Goal: Task Accomplishment & Management: Use online tool/utility

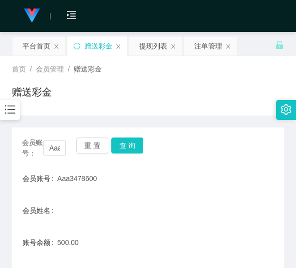
click at [87, 137] on button "重 置" at bounding box center [92, 145] width 32 height 16
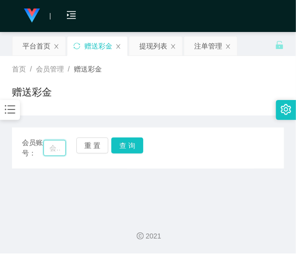
click at [61, 148] on input "text" at bounding box center [54, 148] width 22 height 16
paste input "0169045563"
type input "0169045563"
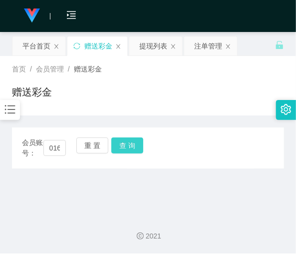
click at [123, 148] on button "查 询" at bounding box center [127, 145] width 32 height 16
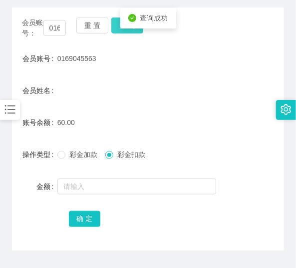
scroll to position [120, 0]
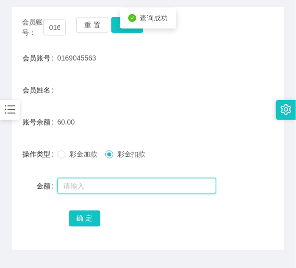
click at [105, 182] on input "text" at bounding box center [136, 186] width 159 height 16
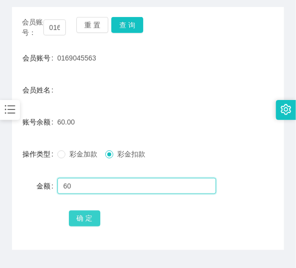
type input "60"
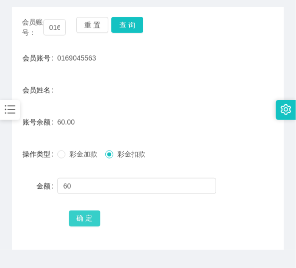
click at [93, 222] on button "确 定" at bounding box center [85, 218] width 32 height 16
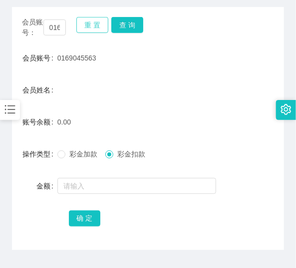
click at [90, 30] on button "重 置" at bounding box center [92, 25] width 32 height 16
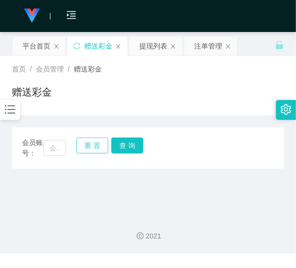
scroll to position [0, 0]
click at [57, 147] on input "text" at bounding box center [54, 148] width 22 height 16
paste input "superrookie"
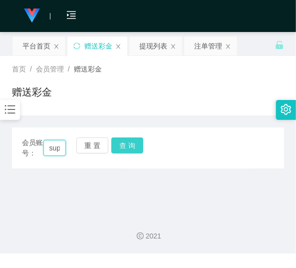
scroll to position [0, 26]
type input "superrookie"
click at [123, 149] on button "查 询" at bounding box center [127, 145] width 32 height 16
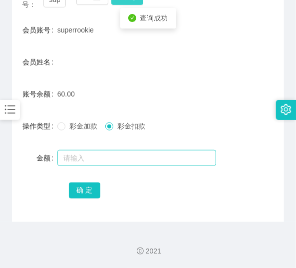
scroll to position [148, 0]
click at [122, 157] on input "text" at bounding box center [136, 158] width 159 height 16
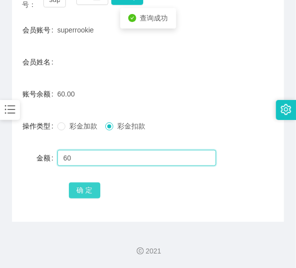
type input "60"
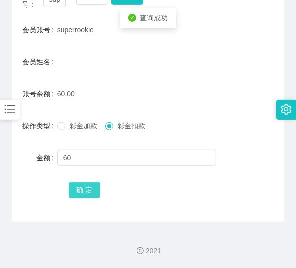
click at [82, 193] on button "确 定" at bounding box center [85, 190] width 32 height 16
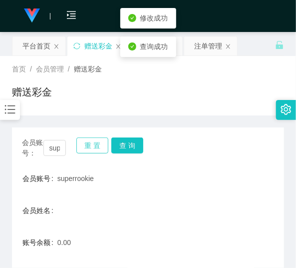
scroll to position [0, 0]
click at [87, 142] on button "重 置" at bounding box center [92, 145] width 32 height 16
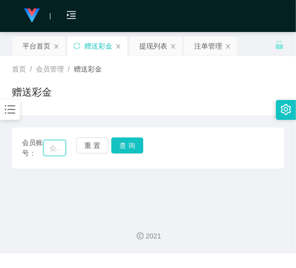
click at [59, 147] on input "text" at bounding box center [54, 148] width 22 height 16
paste input "0169448859"
type input "0169448859"
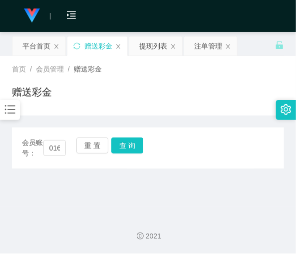
click at [121, 153] on div "会员账号： 0169448859 重 置 查 询" at bounding box center [148, 147] width 272 height 21
click at [123, 143] on button "查 询" at bounding box center [127, 145] width 32 height 16
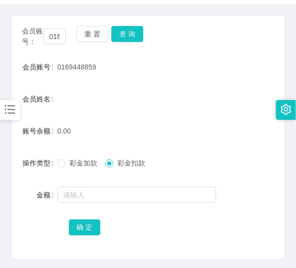
scroll to position [108, 0]
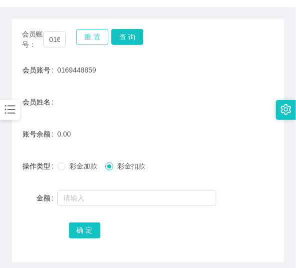
click at [93, 42] on div "重 置 查 询" at bounding box center [98, 39] width 44 height 21
click at [93, 41] on button "重 置" at bounding box center [92, 37] width 32 height 16
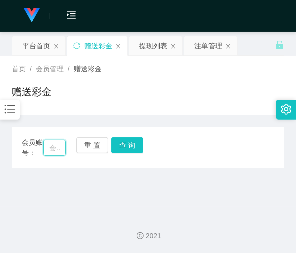
click at [56, 150] on input "text" at bounding box center [54, 148] width 22 height 16
paste input "Lgdggg"
type input "Lgdggg"
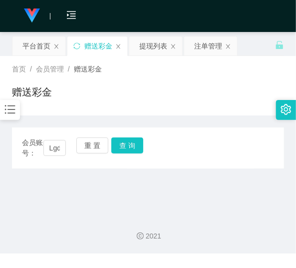
click at [121, 136] on div "会员账号： Lgdggg 重 置 查 询 会员账号 0169448859 会员姓名 账号余额 0.00 操作类型 彩金加款 彩金扣款 金额 确 定" at bounding box center [148, 147] width 272 height 41
click at [123, 142] on button "查 询" at bounding box center [127, 145] width 32 height 16
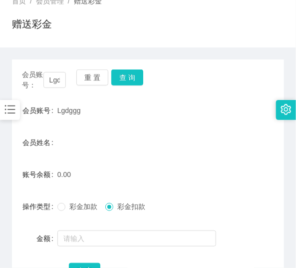
scroll to position [68, 0]
click at [106, 88] on div "重 置 查 询" at bounding box center [98, 79] width 44 height 21
click at [98, 76] on button "重 置" at bounding box center [92, 77] width 32 height 16
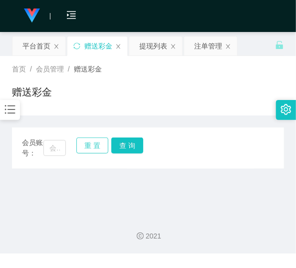
scroll to position [0, 0]
click at [60, 144] on input "text" at bounding box center [54, 148] width 22 height 16
paste input "2299"
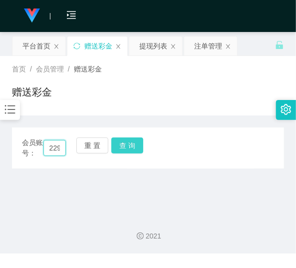
scroll to position [0, 4]
type input "2299"
click at [112, 142] on button "查 询" at bounding box center [127, 145] width 32 height 16
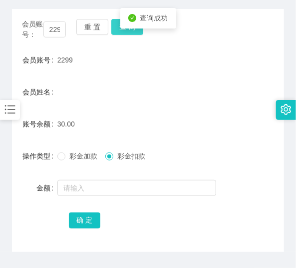
scroll to position [120, 0]
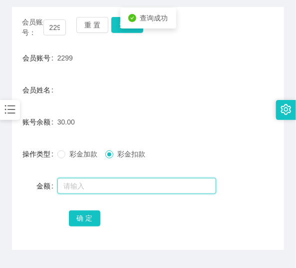
click at [107, 181] on input "text" at bounding box center [136, 186] width 159 height 16
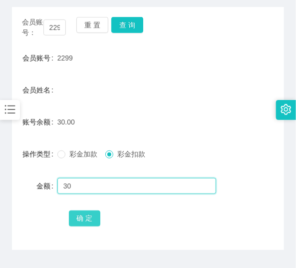
type input "30"
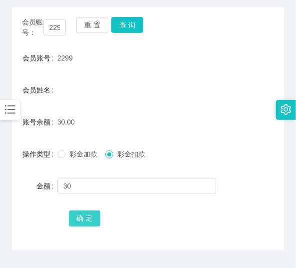
click at [82, 215] on button "确 定" at bounding box center [85, 218] width 32 height 16
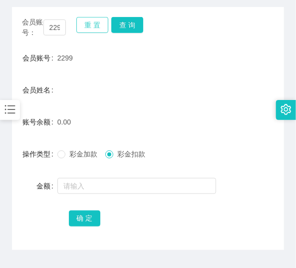
drag, startPoint x: 91, startPoint y: 28, endPoint x: 96, endPoint y: 24, distance: 6.4
click at [93, 27] on button "重 置" at bounding box center [92, 25] width 32 height 16
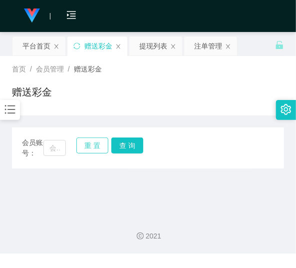
scroll to position [0, 0]
click at [57, 162] on div "会员账号： 重 置 查 询 会员账号 2299 会员姓名 账号余额 0.00 操作类型 彩金加款 彩金扣款 金额 确 定" at bounding box center [148, 147] width 272 height 41
click at [57, 155] on input "text" at bounding box center [54, 148] width 22 height 16
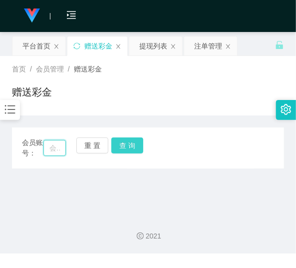
paste input "mee2316655"
type input "mee2316655"
click at [122, 144] on button "查 询" at bounding box center [127, 145] width 32 height 16
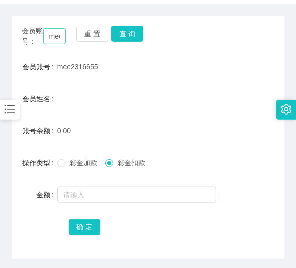
scroll to position [108, 0]
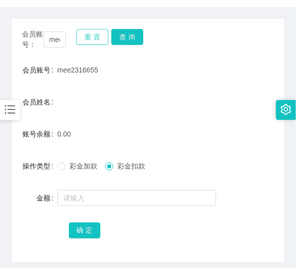
click at [100, 32] on button "重 置" at bounding box center [92, 37] width 32 height 16
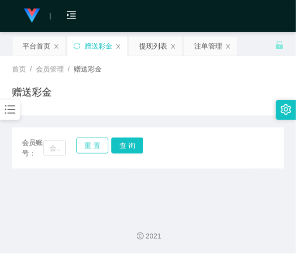
scroll to position [0, 0]
click at [57, 147] on input "text" at bounding box center [54, 148] width 22 height 16
paste input "MK995"
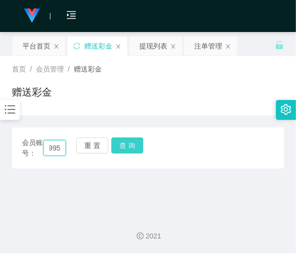
type input "MK995"
click at [138, 143] on button "查 询" at bounding box center [127, 145] width 32 height 16
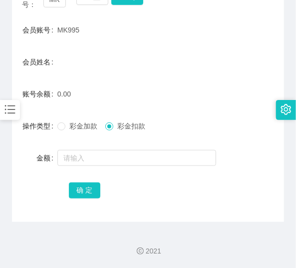
scroll to position [108, 0]
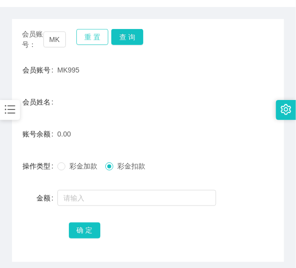
click at [93, 37] on button "重 置" at bounding box center [92, 37] width 32 height 16
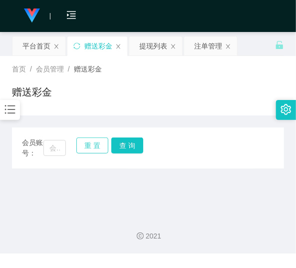
scroll to position [0, 0]
click at [56, 156] on div "会员账号：" at bounding box center [44, 147] width 44 height 21
click at [56, 152] on input "text" at bounding box center [54, 148] width 22 height 16
paste input "0132329817"
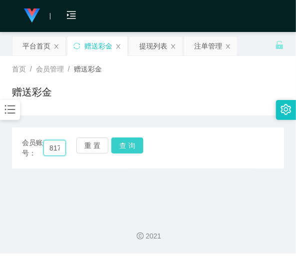
type input "0132329817"
click at [120, 149] on button "查 询" at bounding box center [127, 145] width 32 height 16
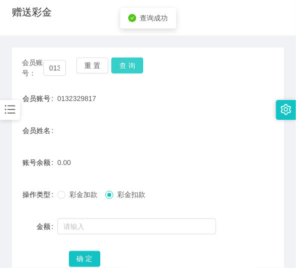
scroll to position [80, 0]
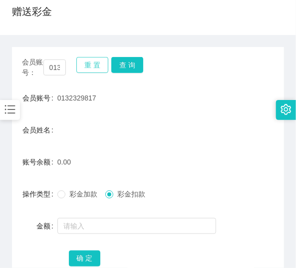
click at [87, 68] on button "重 置" at bounding box center [92, 65] width 32 height 16
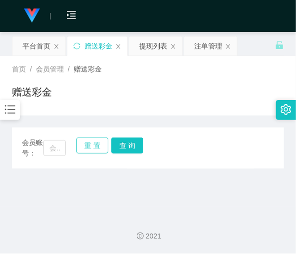
scroll to position [0, 0]
click at [47, 152] on input "text" at bounding box center [54, 148] width 22 height 16
paste input "Hong6515"
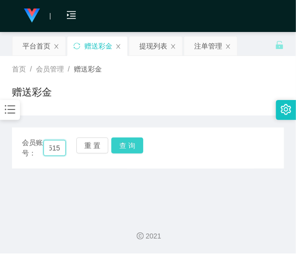
type input "Hong6515"
click at [126, 147] on button "查 询" at bounding box center [127, 145] width 32 height 16
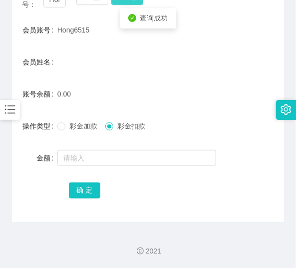
scroll to position [148, 0]
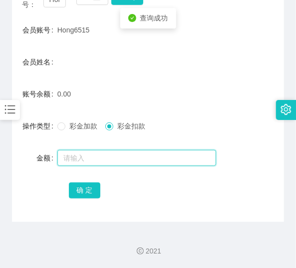
click at [122, 150] on input "text" at bounding box center [136, 158] width 159 height 16
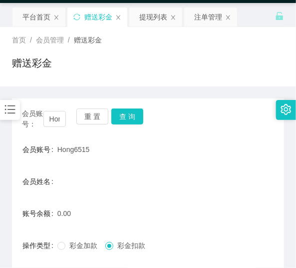
scroll to position [28, 0]
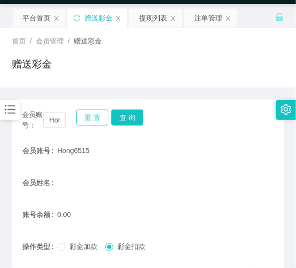
click at [84, 116] on button "重 置" at bounding box center [92, 117] width 32 height 16
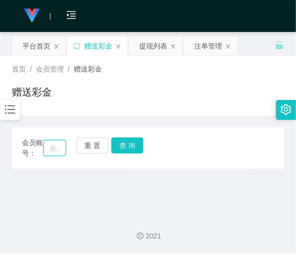
click at [53, 149] on input "text" at bounding box center [54, 148] width 22 height 16
paste input "richlim555"
type input "richlim555"
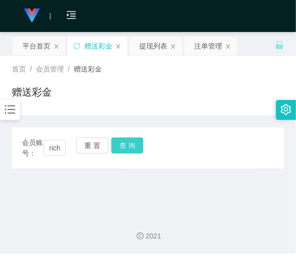
click at [126, 142] on button "查 询" at bounding box center [127, 145] width 32 height 16
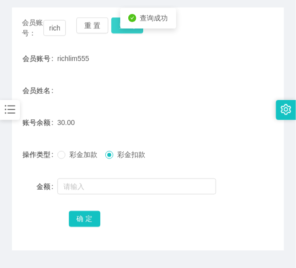
scroll to position [120, 0]
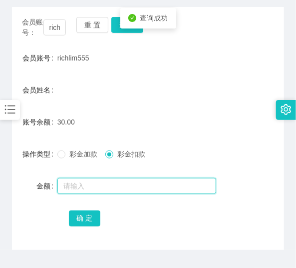
click at [120, 183] on input "text" at bounding box center [136, 186] width 159 height 16
type input "30"
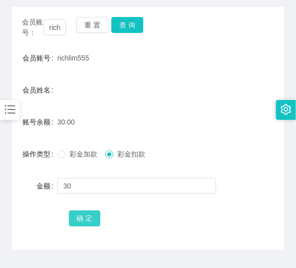
drag, startPoint x: 65, startPoint y: 216, endPoint x: 83, endPoint y: 217, distance: 18.0
click at [79, 217] on div "确 定" at bounding box center [148, 218] width 272 height 20
click at [101, 217] on div "确 定" at bounding box center [148, 218] width 159 height 20
click at [86, 215] on button "确 定" at bounding box center [85, 218] width 32 height 16
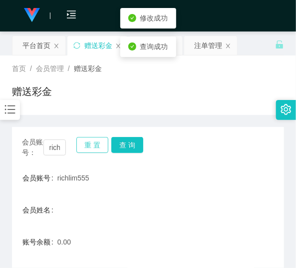
scroll to position [0, 0]
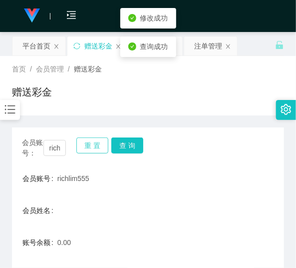
click at [89, 145] on button "重 置" at bounding box center [92, 145] width 32 height 16
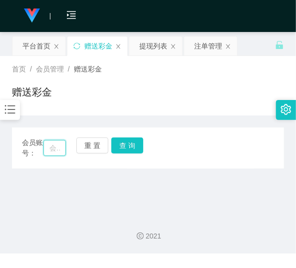
click at [60, 145] on input "text" at bounding box center [54, 148] width 22 height 16
paste input "Taskjob"
type input "Taskjob"
click at [118, 146] on button "查 询" at bounding box center [127, 145] width 32 height 16
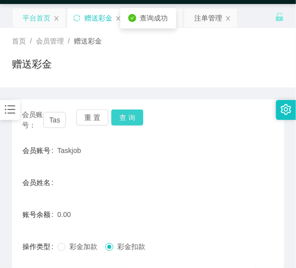
scroll to position [28, 0]
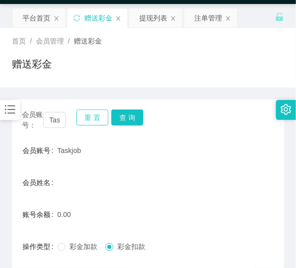
click at [88, 114] on button "重 置" at bounding box center [92, 117] width 32 height 16
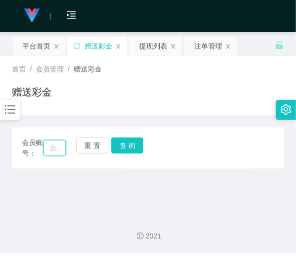
click at [63, 151] on input "text" at bounding box center [54, 148] width 22 height 16
paste input "0175108855"
type input "0175108855"
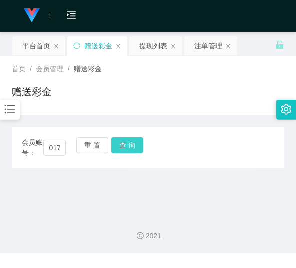
click at [123, 145] on button "查 询" at bounding box center [127, 145] width 32 height 16
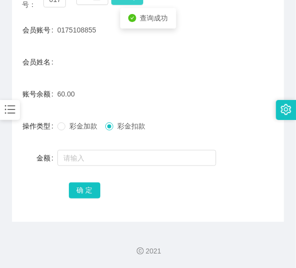
scroll to position [148, 0]
click at [118, 148] on div at bounding box center [136, 158] width 159 height 20
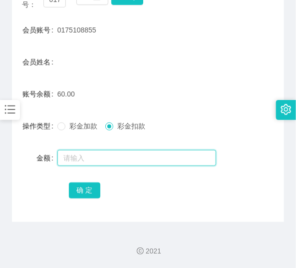
drag, startPoint x: 115, startPoint y: 155, endPoint x: 115, endPoint y: 166, distance: 11.5
click at [115, 166] on div at bounding box center [136, 158] width 159 height 20
type input "60"
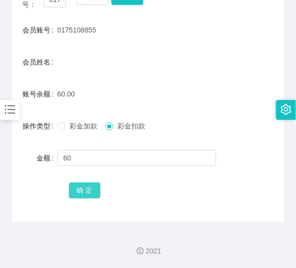
click at [92, 193] on button "确 定" at bounding box center [85, 190] width 32 height 16
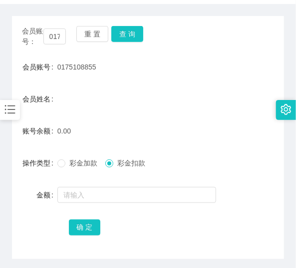
scroll to position [108, 0]
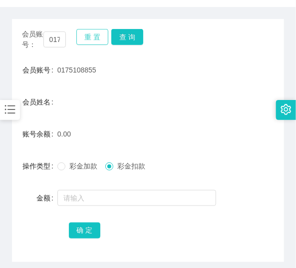
click at [91, 41] on button "重 置" at bounding box center [92, 37] width 32 height 16
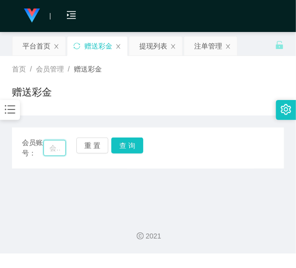
drag, startPoint x: 56, startPoint y: 143, endPoint x: 70, endPoint y: 138, distance: 15.3
click at [58, 143] on input "text" at bounding box center [54, 148] width 22 height 16
paste input "612274099"
type input "612274099"
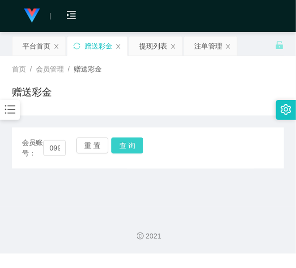
click at [131, 143] on button "查 询" at bounding box center [127, 145] width 32 height 16
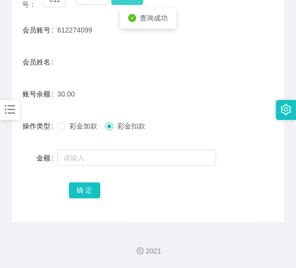
scroll to position [148, 0]
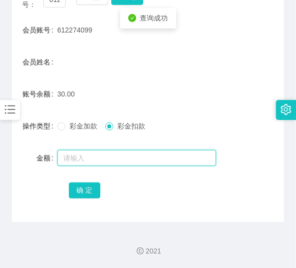
click at [123, 152] on input "text" at bounding box center [136, 158] width 159 height 16
type input "30"
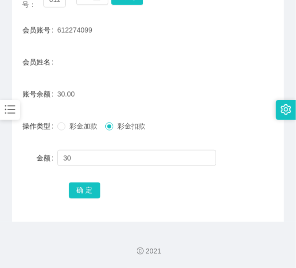
click at [67, 189] on div "确 定" at bounding box center [148, 190] width 272 height 20
click at [78, 189] on button "确 定" at bounding box center [85, 190] width 32 height 16
drag, startPoint x: 102, startPoint y: 221, endPoint x: 102, endPoint y: 216, distance: 5.5
click at [102, 222] on div "2021" at bounding box center [148, 245] width 296 height 46
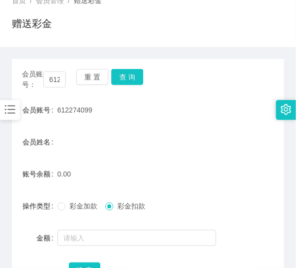
scroll to position [68, 0]
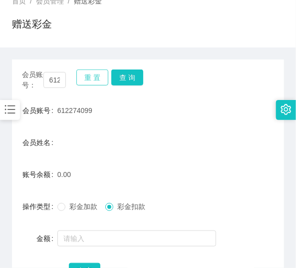
click at [90, 84] on button "重 置" at bounding box center [92, 77] width 32 height 16
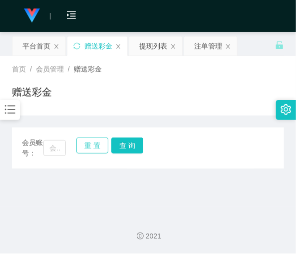
scroll to position [0, 0]
click at [63, 144] on input "text" at bounding box center [54, 148] width 22 height 16
paste input "JKtan"
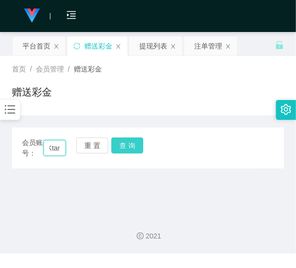
type input "JKtan"
click at [119, 144] on button "查 询" at bounding box center [127, 145] width 32 height 16
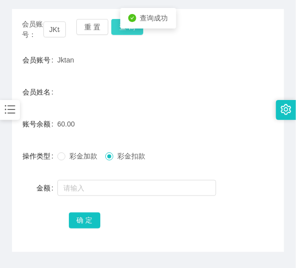
scroll to position [120, 0]
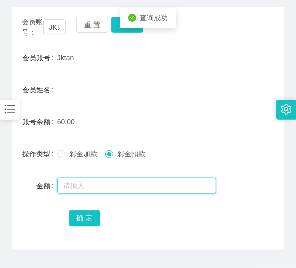
click at [128, 181] on input "text" at bounding box center [136, 186] width 159 height 16
type input "60"
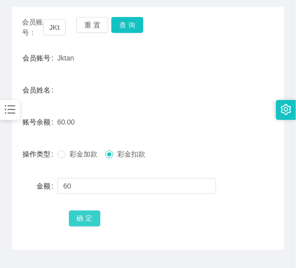
click at [91, 216] on button "确 定" at bounding box center [85, 218] width 32 height 16
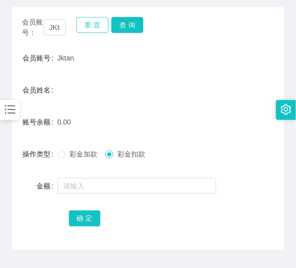
click at [84, 27] on button "重 置" at bounding box center [92, 25] width 32 height 16
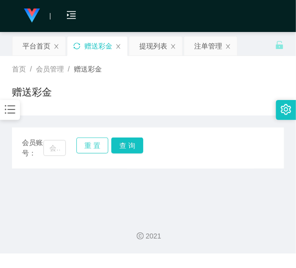
scroll to position [0, 0]
click at [56, 147] on input "text" at bounding box center [54, 148] width 22 height 16
paste input "612274099"
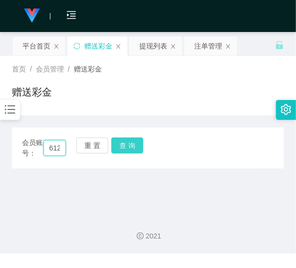
scroll to position [0, 23]
type input "612274099"
click at [131, 143] on button "查 询" at bounding box center [127, 145] width 32 height 16
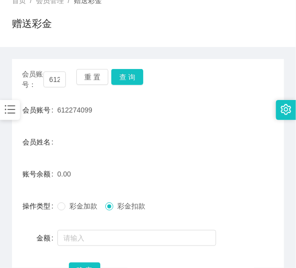
scroll to position [68, 0]
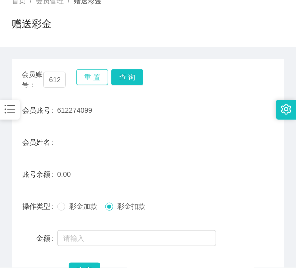
drag, startPoint x: 105, startPoint y: 75, endPoint x: 95, endPoint y: 82, distance: 12.6
click at [105, 76] on button "重 置" at bounding box center [92, 77] width 32 height 16
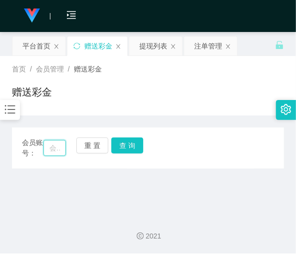
click at [52, 147] on input "text" at bounding box center [54, 148] width 22 height 16
paste input "Hansenkhoo"
type input "Hansenkhoo"
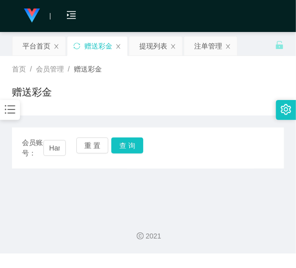
click at [132, 155] on div "会员账号： Hansenkhoo 重 置 查 询" at bounding box center [148, 147] width 272 height 21
click at [131, 148] on button "查 询" at bounding box center [127, 145] width 32 height 16
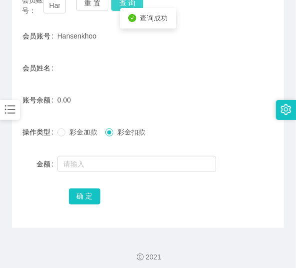
scroll to position [148, 0]
